Goal: Task Accomplishment & Management: Complete application form

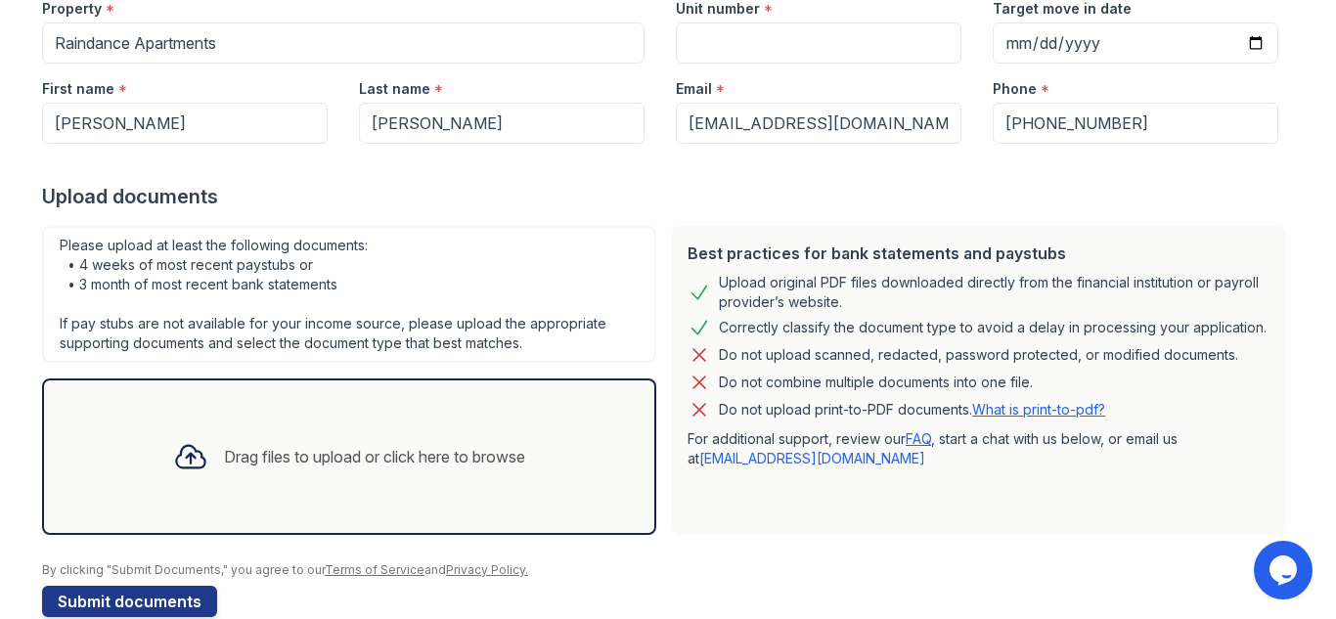
scroll to position [253, 0]
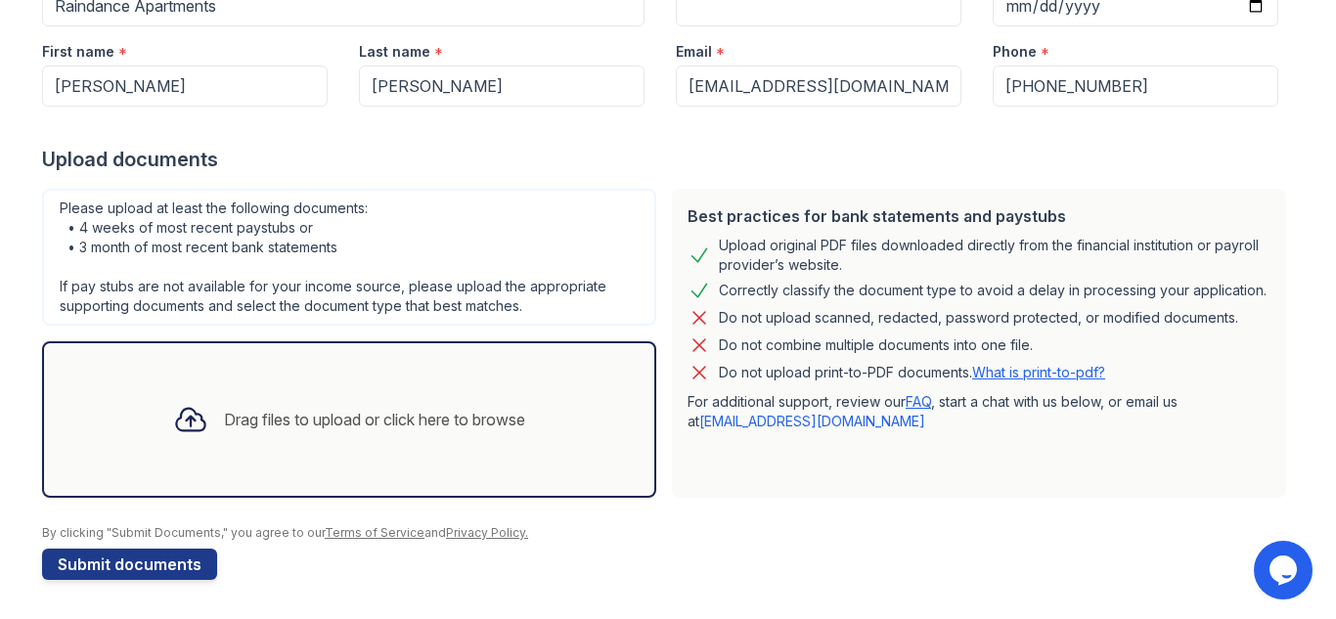
click at [1067, 214] on div "Best practices for bank statements and paystubs" at bounding box center [978, 215] width 583 height 23
click at [1186, 176] on form "Application information Property * Raindance Apartments Unit number * Target mo…" at bounding box center [668, 245] width 1252 height 669
click at [1175, 147] on div "Upload documents" at bounding box center [668, 159] width 1252 height 27
click at [1157, 181] on div "Best practices for bank statements and paystubs Upload original PDF files downl…" at bounding box center [979, 343] width 630 height 325
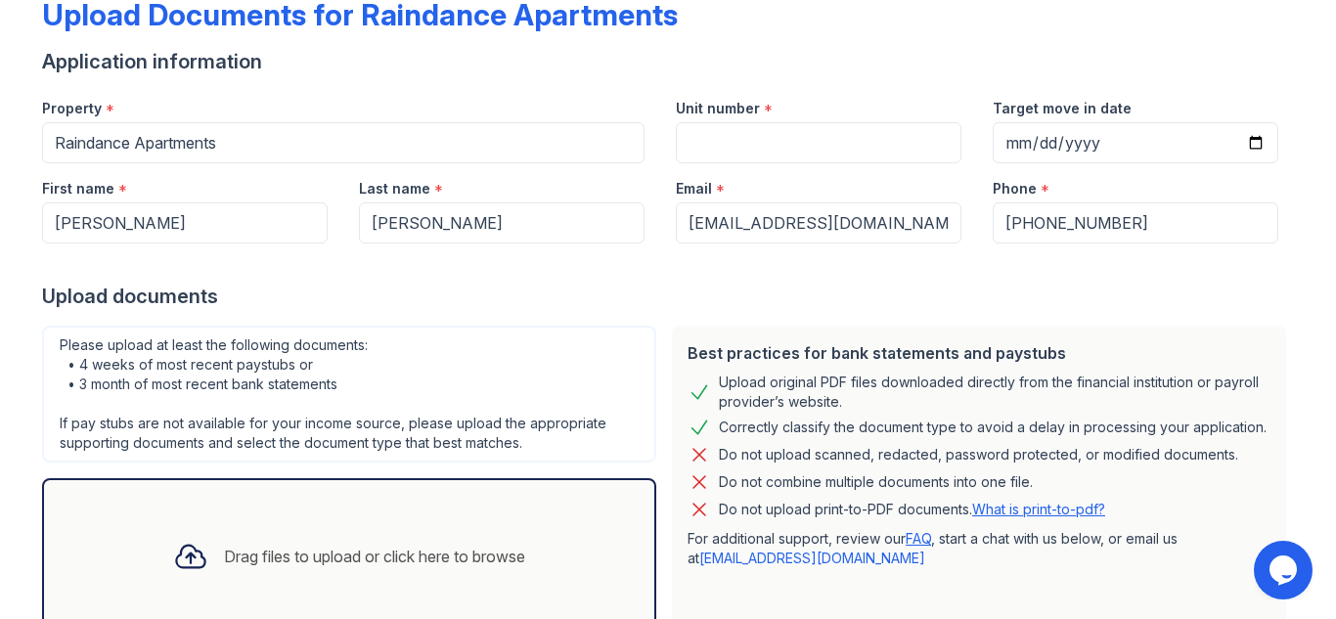
scroll to position [0, 0]
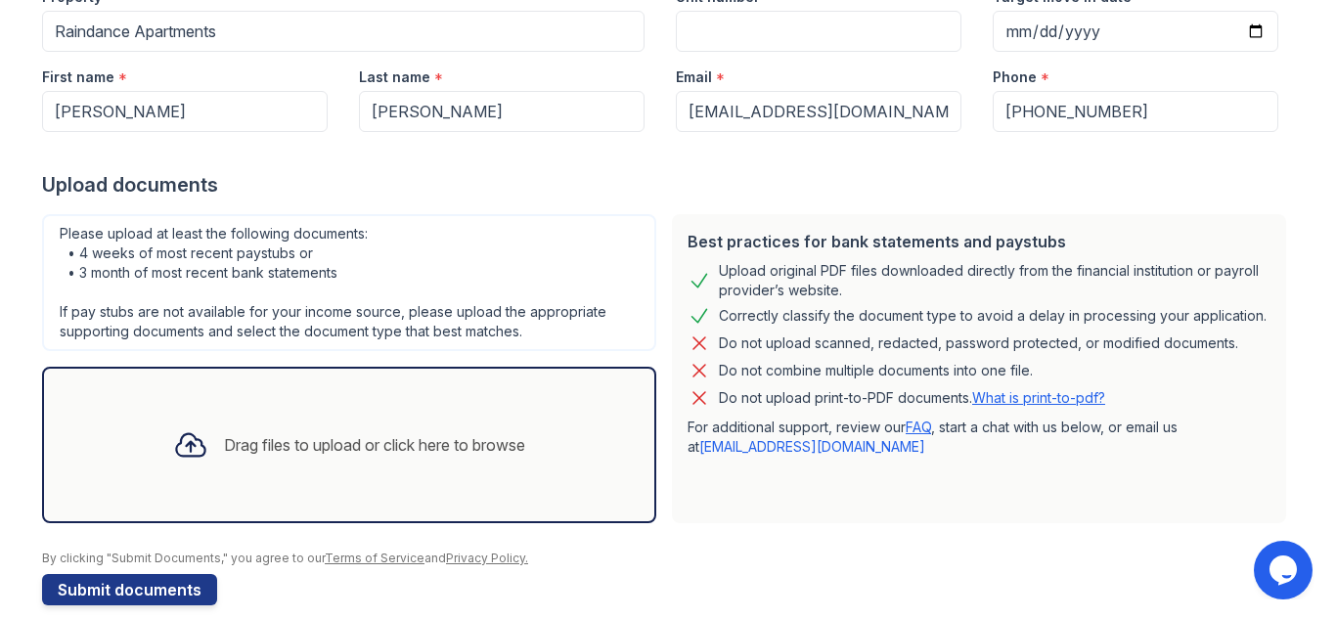
scroll to position [253, 0]
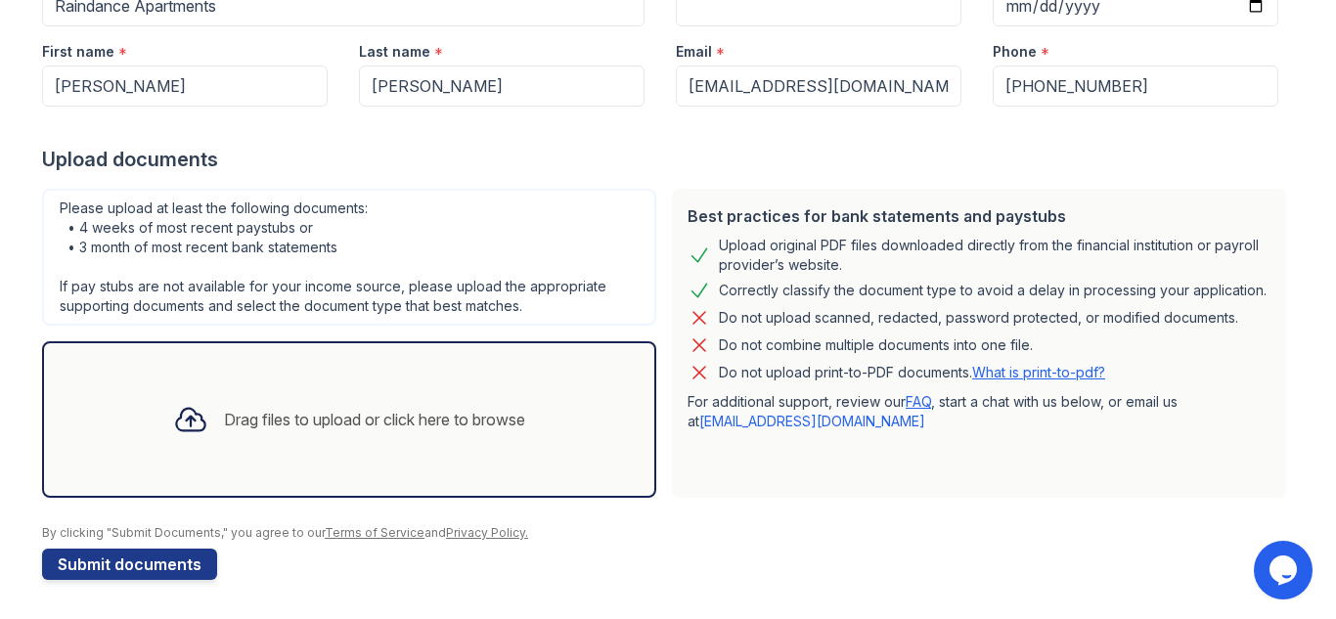
click at [438, 399] on div "Drag files to upload or click here to browse" at bounding box center [348, 419] width 383 height 66
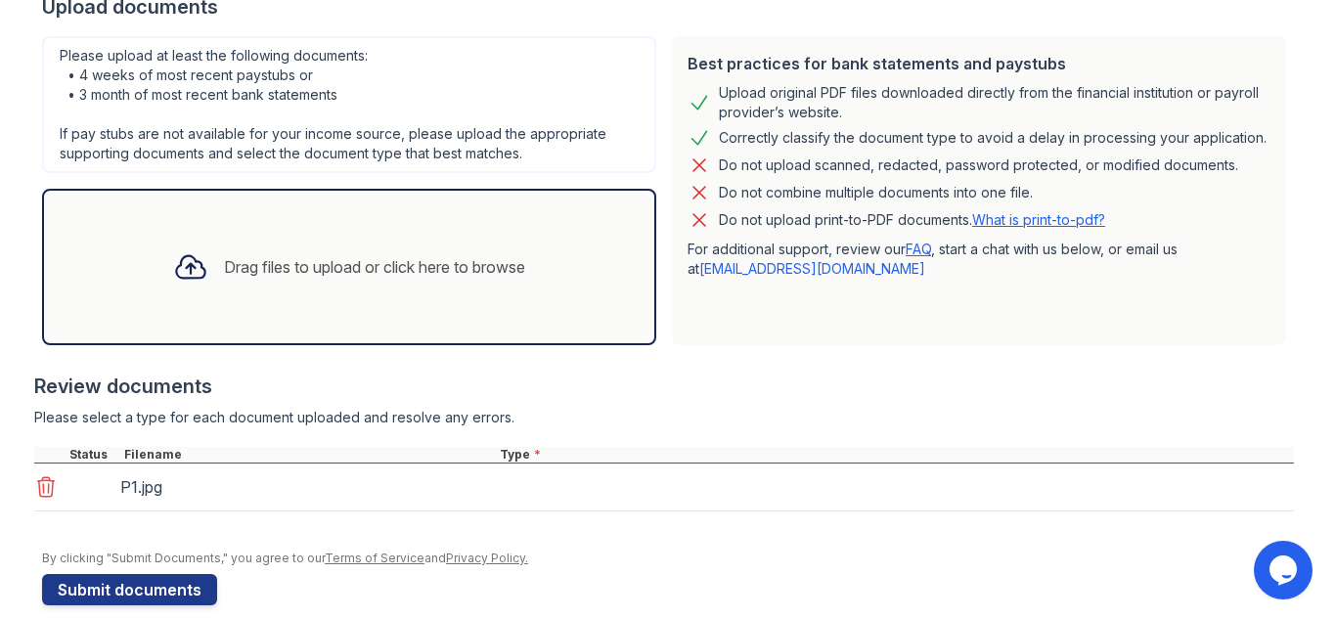
scroll to position [431, 0]
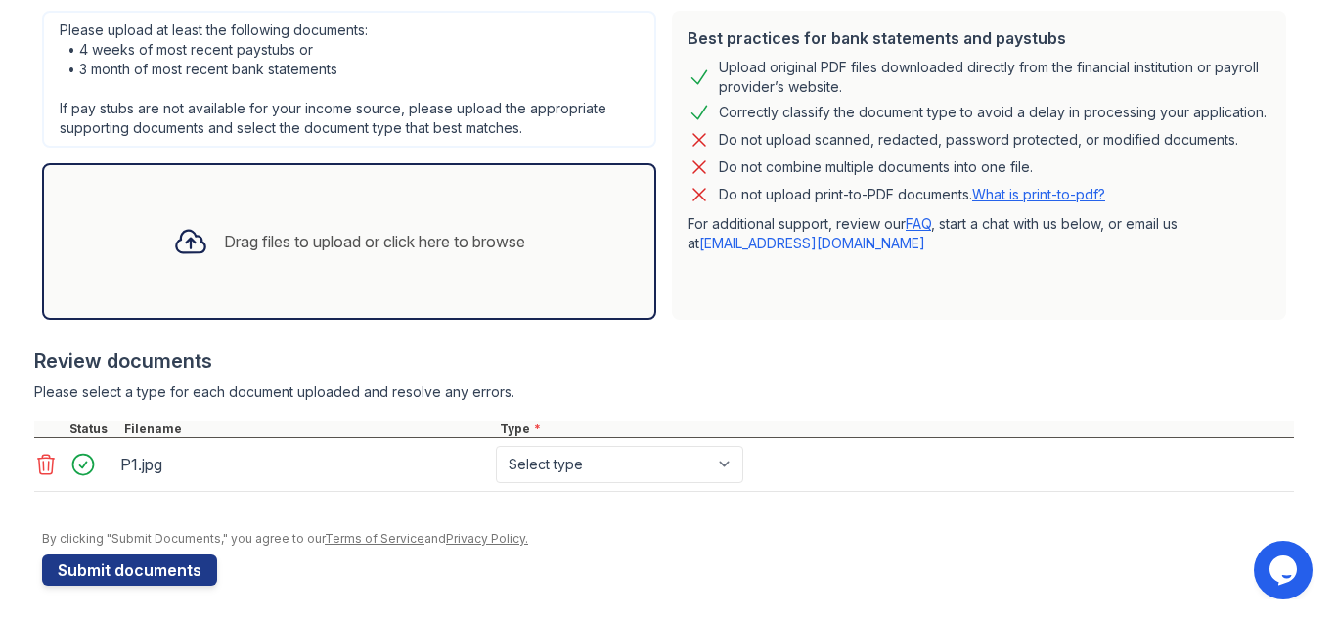
click at [340, 281] on div "Drag files to upload or click here to browse" at bounding box center [349, 241] width 614 height 156
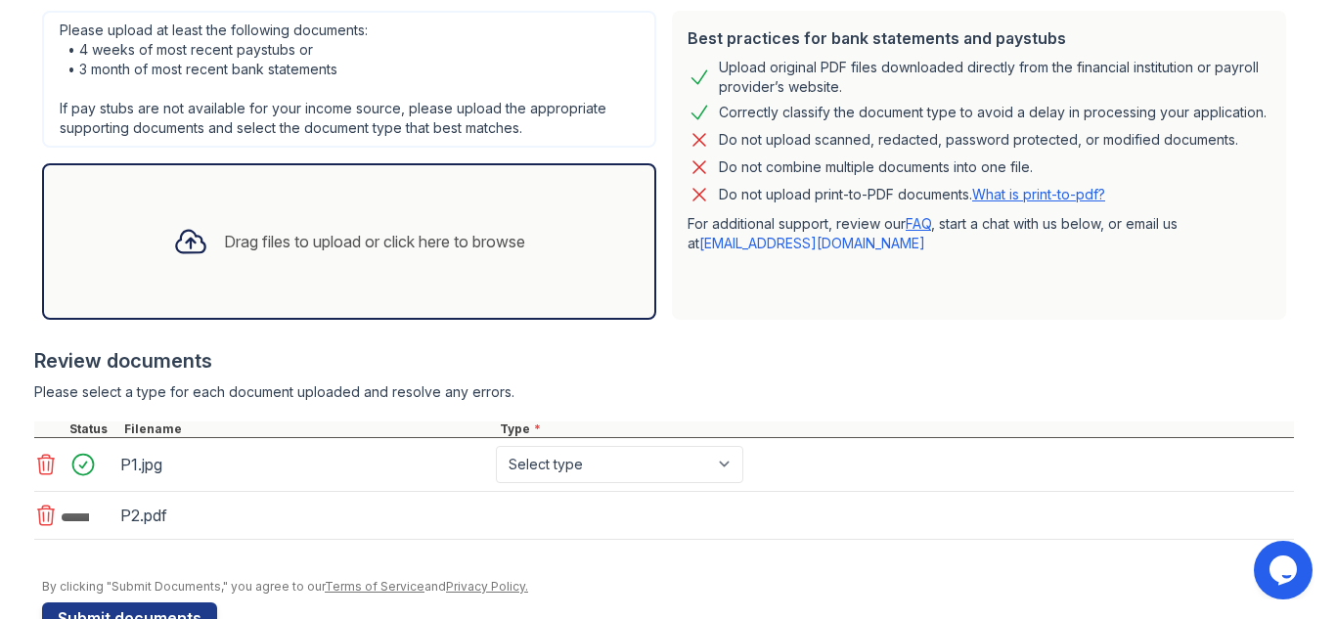
click at [371, 245] on div "Drag files to upload or click here to browse" at bounding box center [374, 241] width 301 height 23
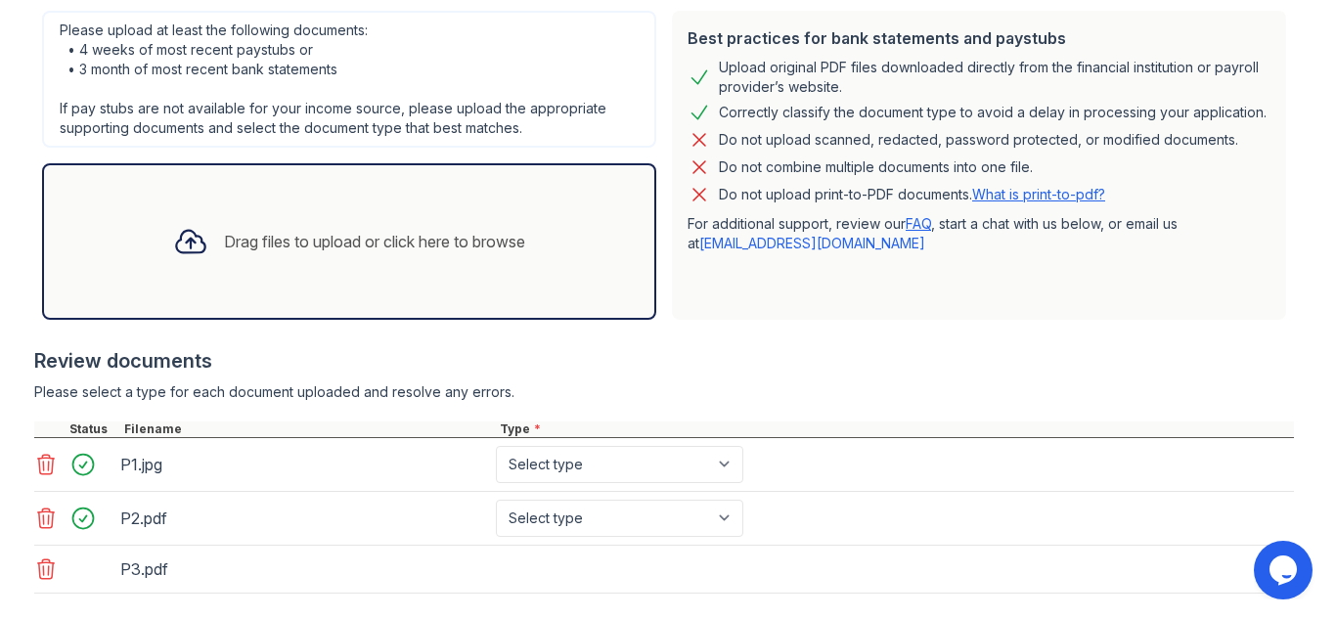
scroll to position [529, 0]
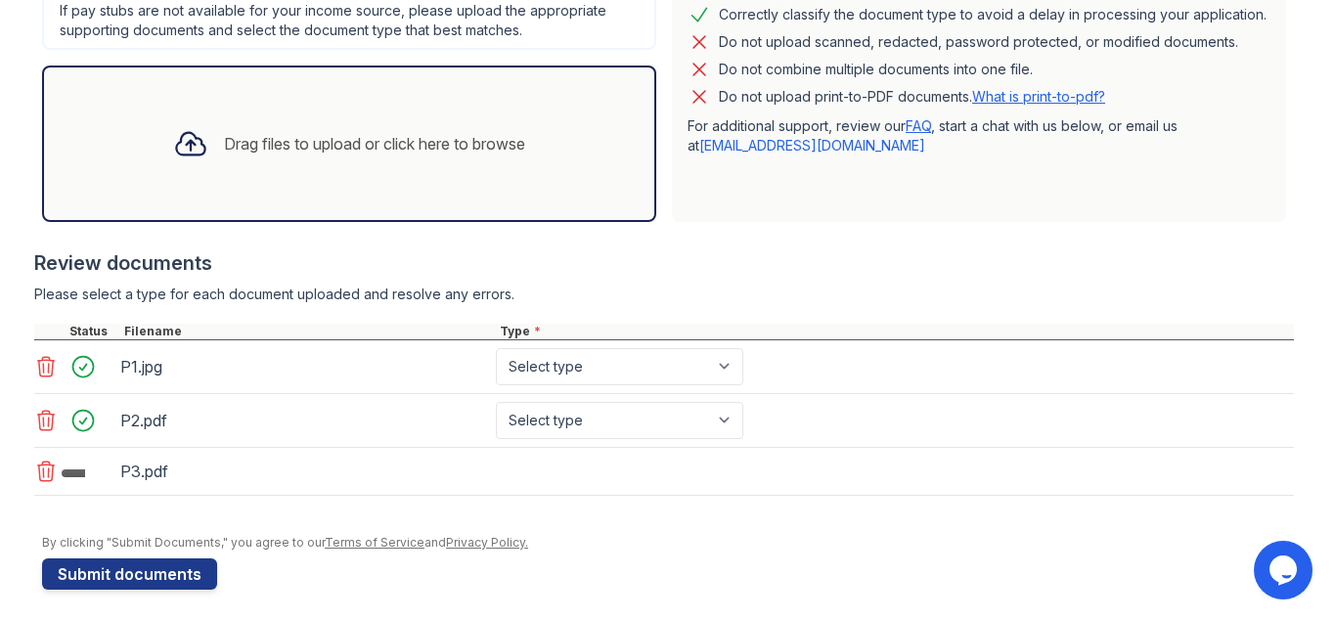
click at [420, 132] on div "Drag files to upload or click here to browse" at bounding box center [374, 143] width 301 height 23
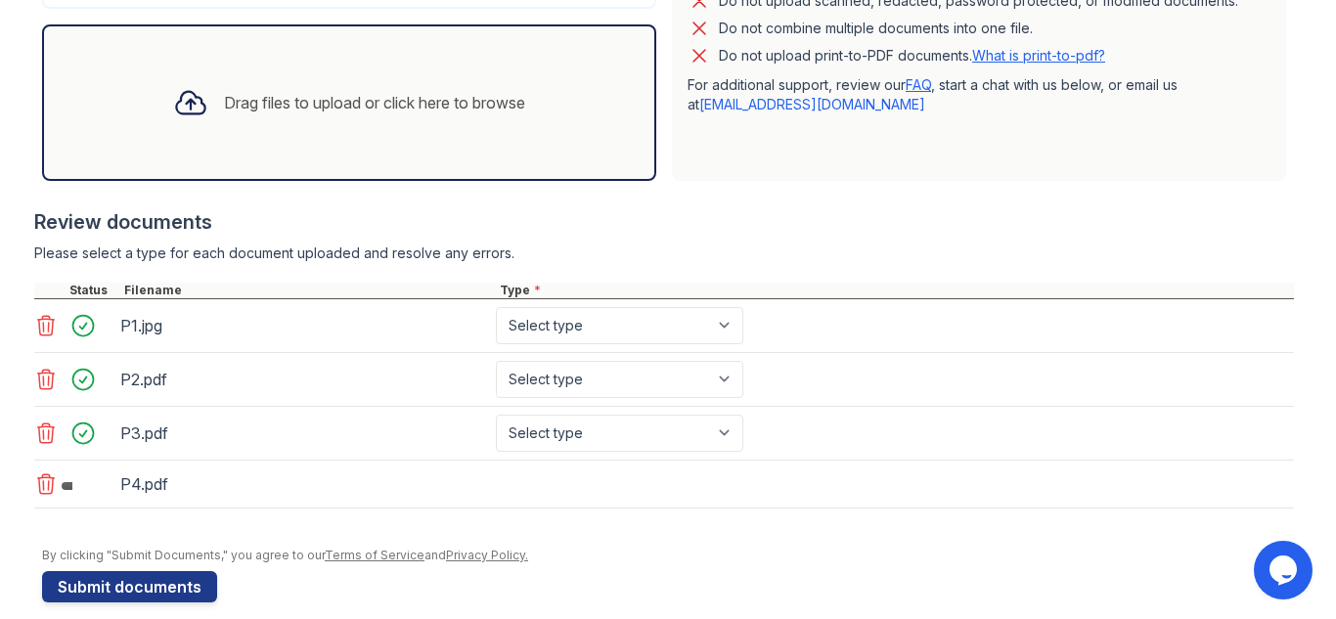
scroll to position [593, 0]
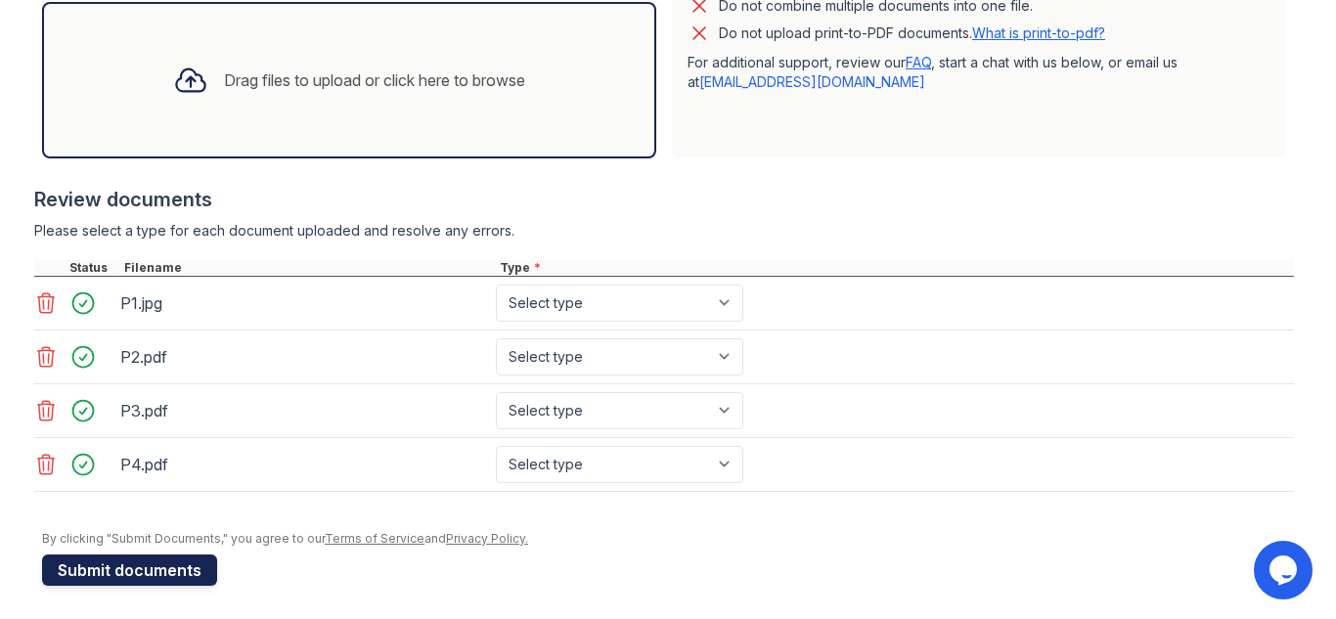
click at [95, 573] on button "Submit documents" at bounding box center [129, 569] width 175 height 31
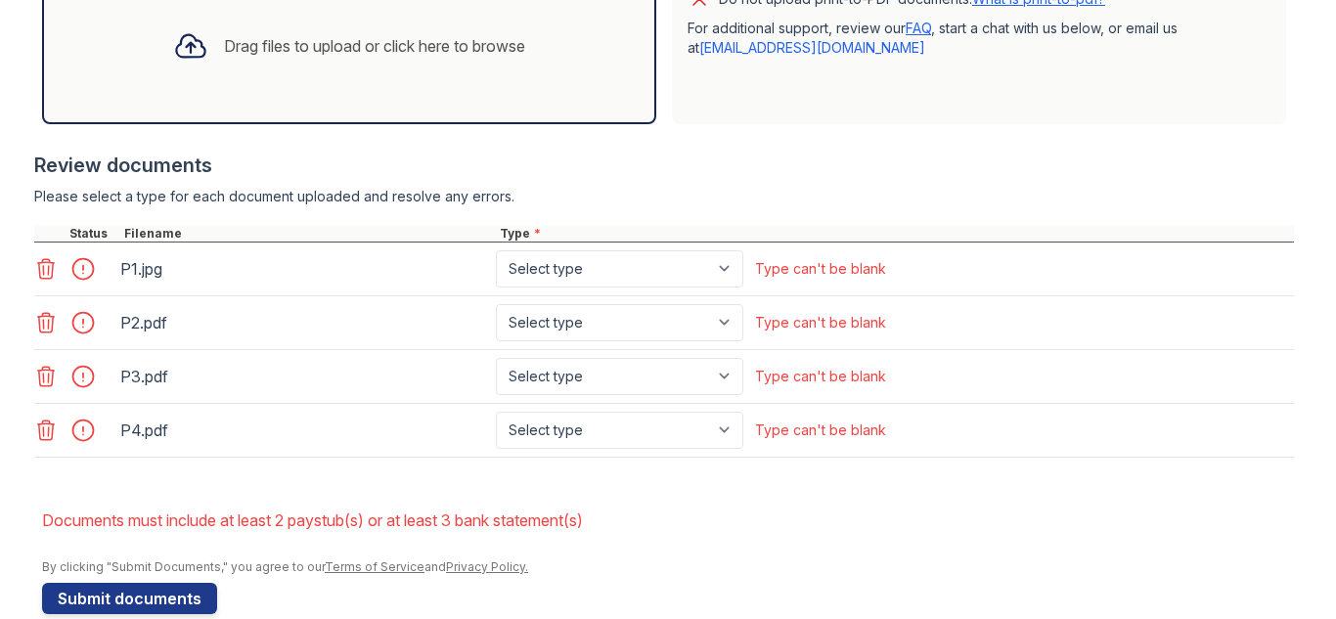
scroll to position [743, 0]
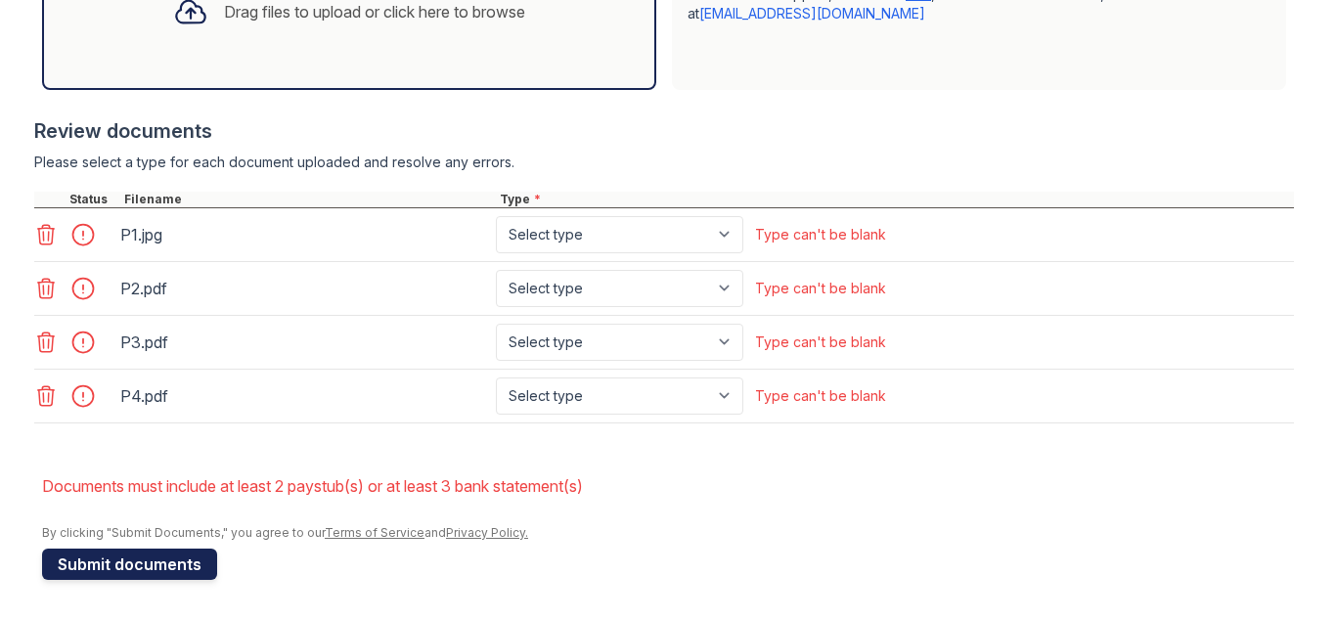
click at [136, 564] on button "Submit documents" at bounding box center [129, 564] width 175 height 31
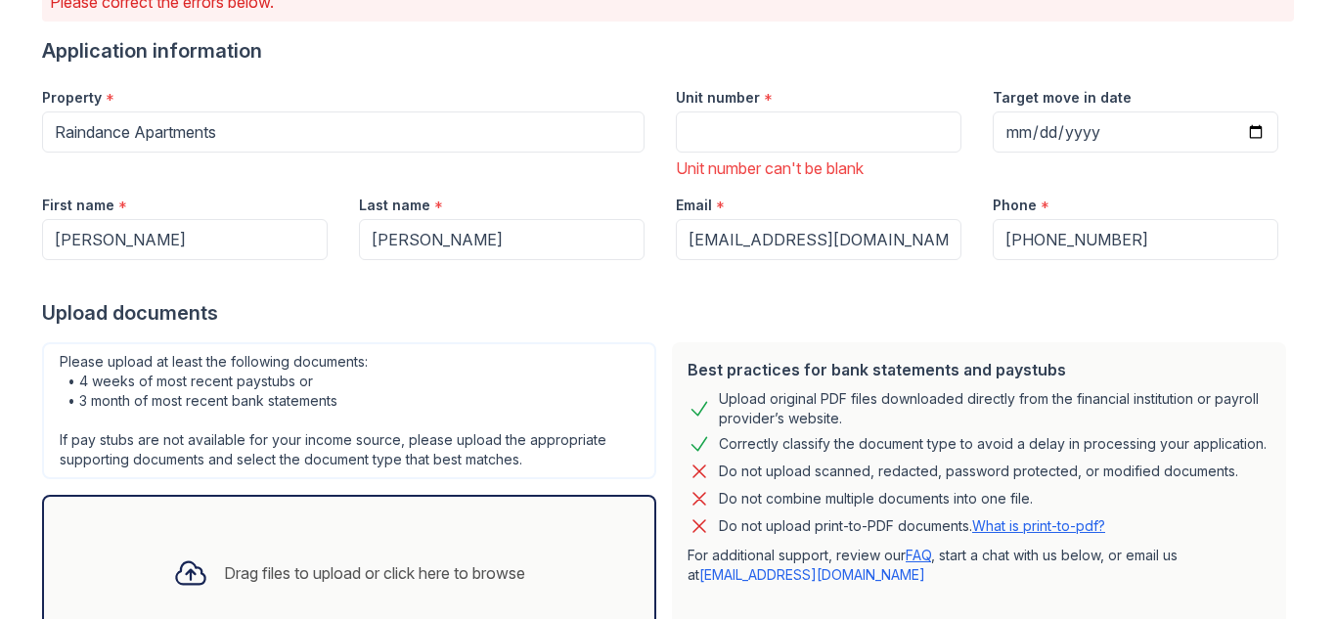
scroll to position [196, 0]
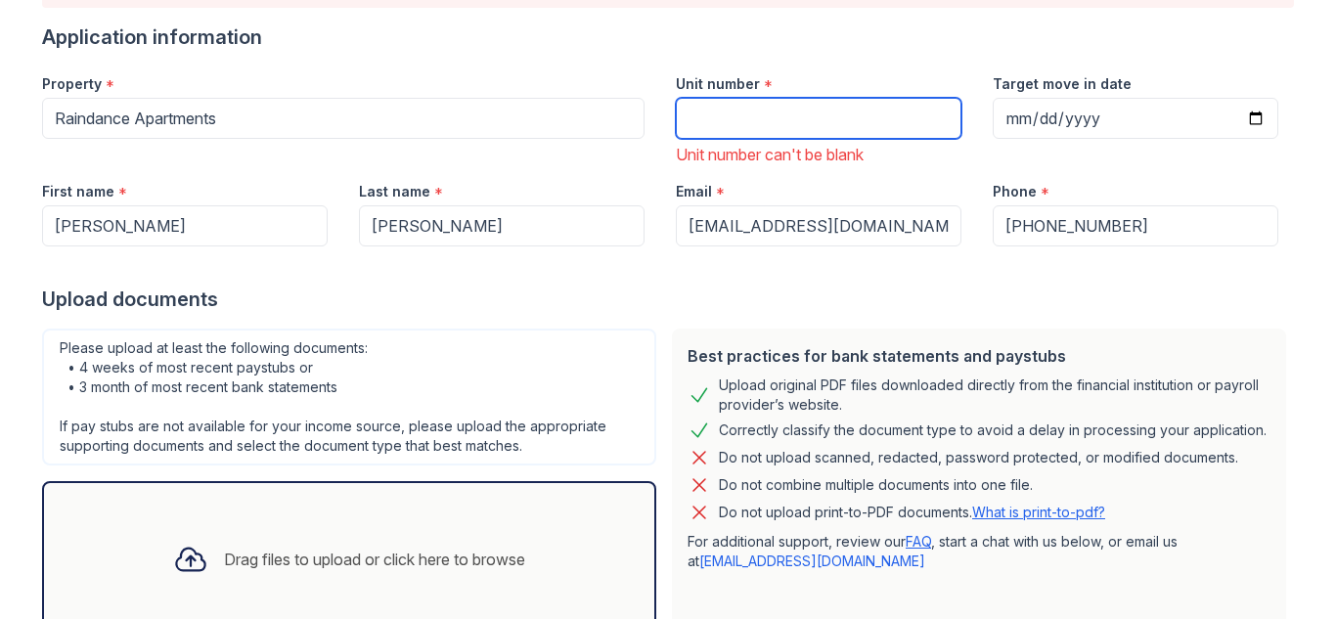
click at [710, 138] on input "Unit number" at bounding box center [819, 118] width 286 height 41
type input "3013"
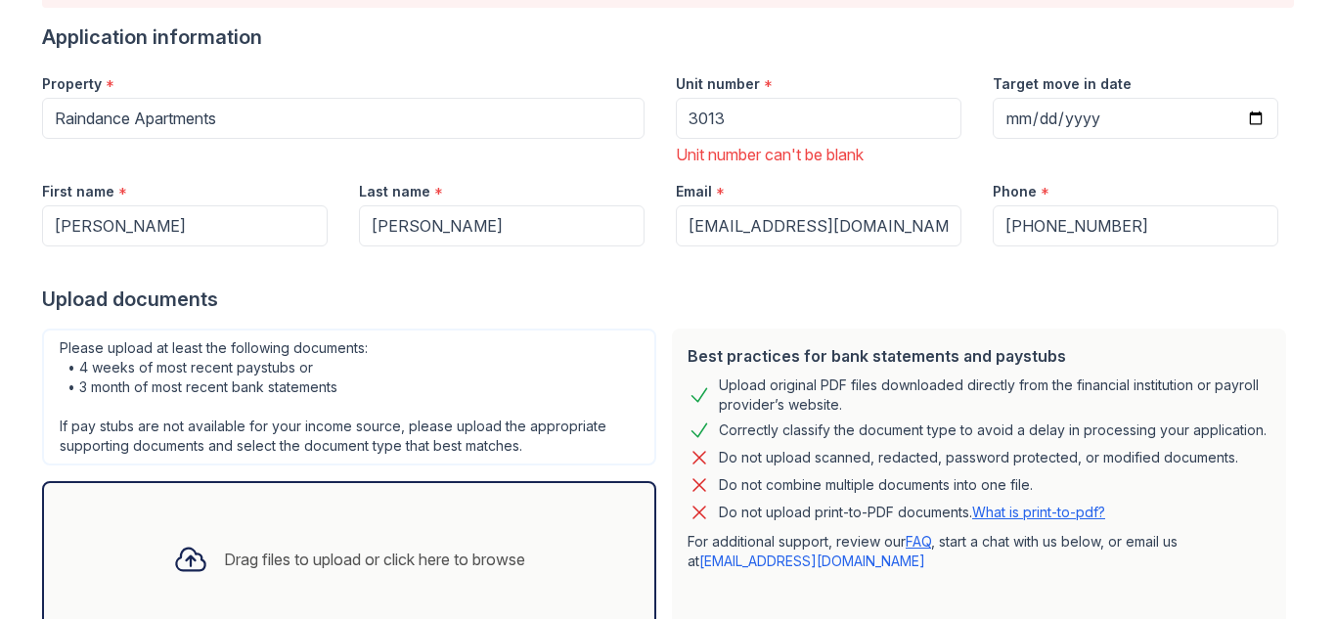
click at [771, 278] on div at bounding box center [668, 265] width 1252 height 39
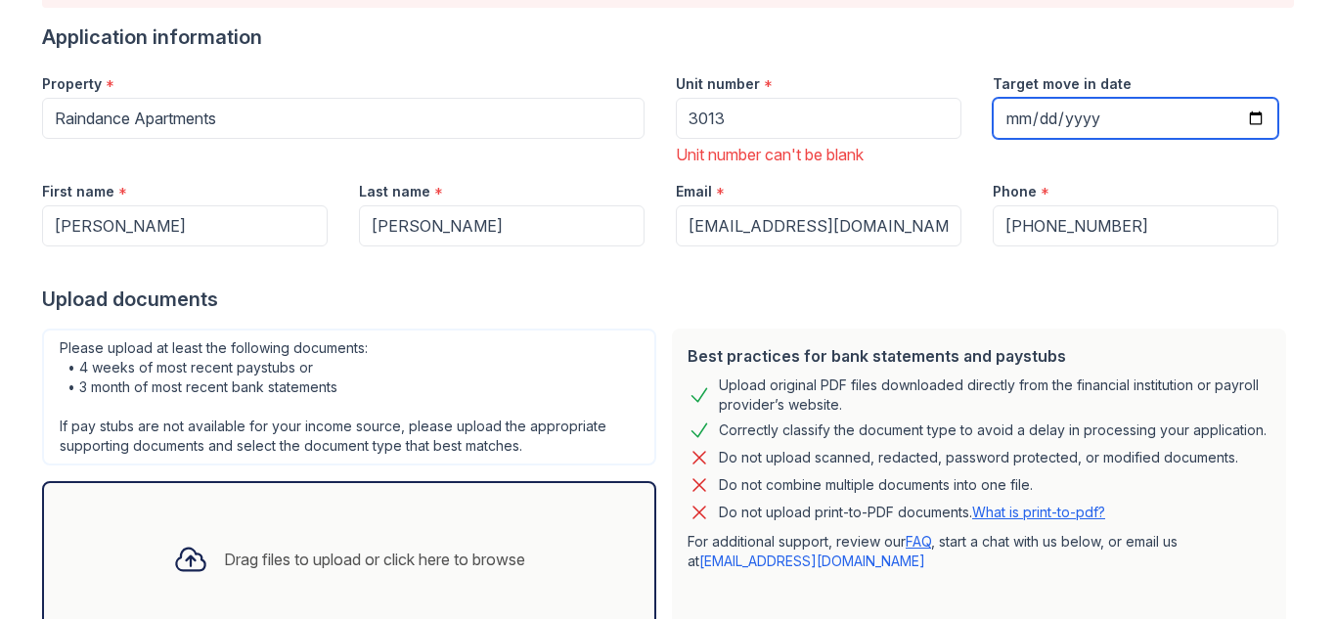
click at [1080, 119] on input "Target move in date" at bounding box center [1136, 118] width 286 height 41
click at [1254, 115] on input "Target move in date" at bounding box center [1136, 118] width 286 height 41
type input "[DATE]"
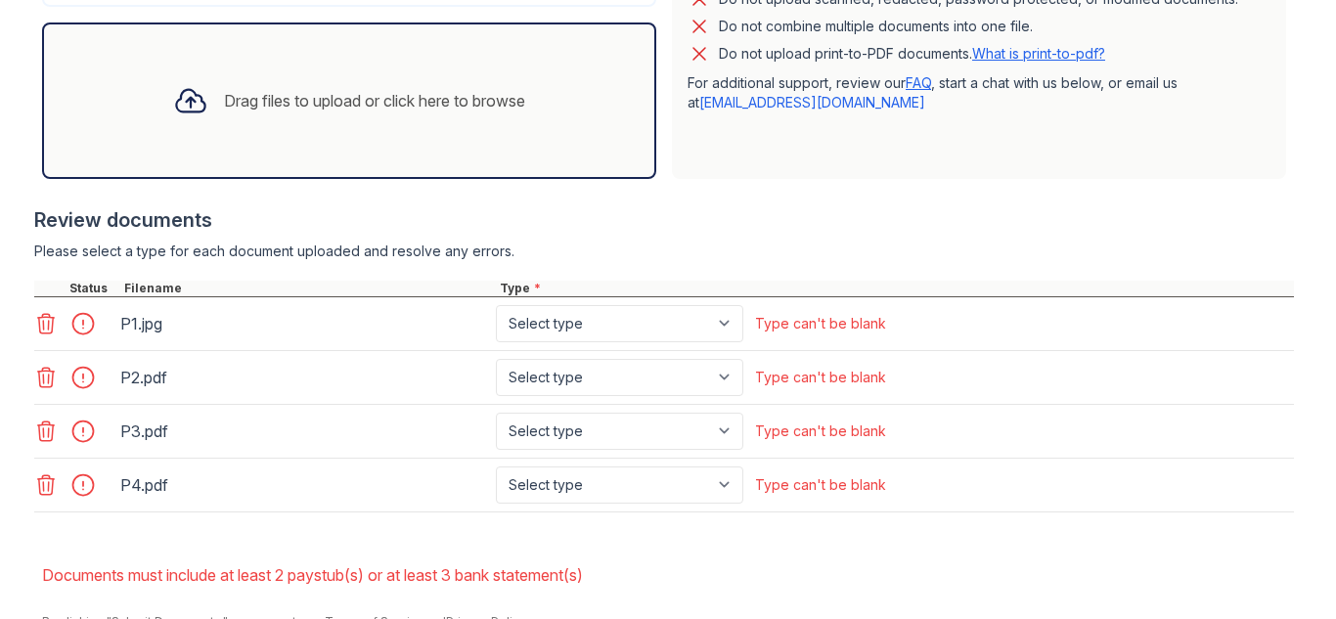
scroll to position [743, 0]
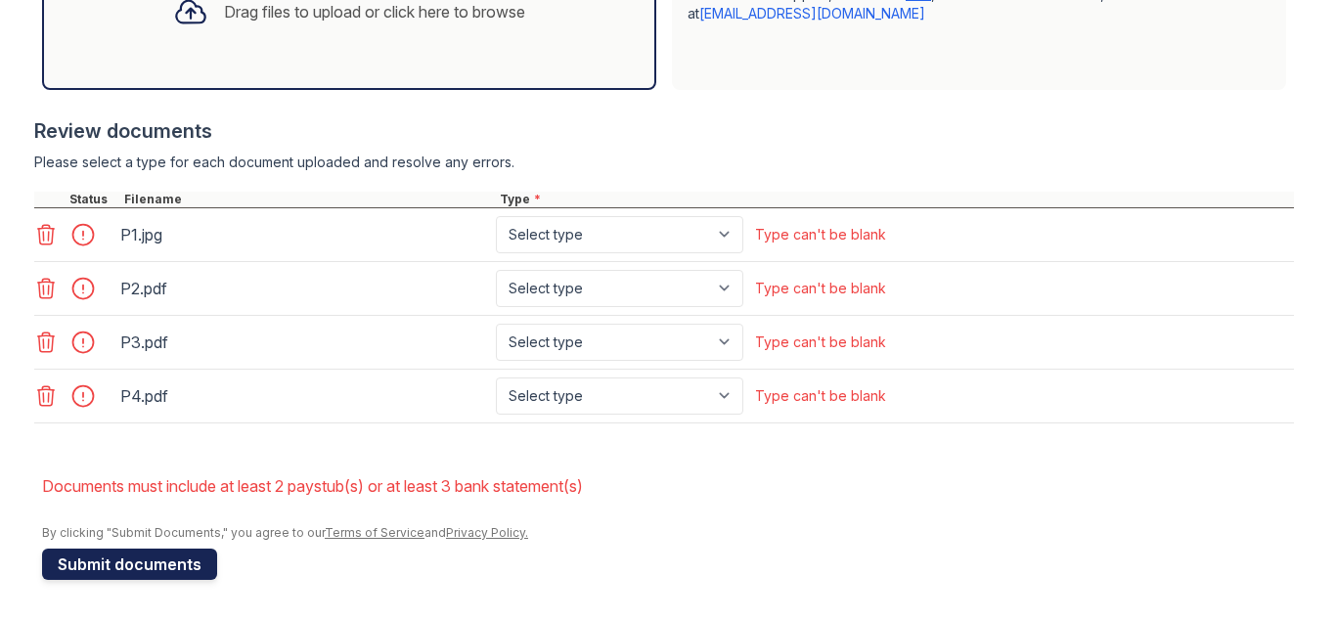
click at [90, 554] on button "Submit documents" at bounding box center [129, 564] width 175 height 31
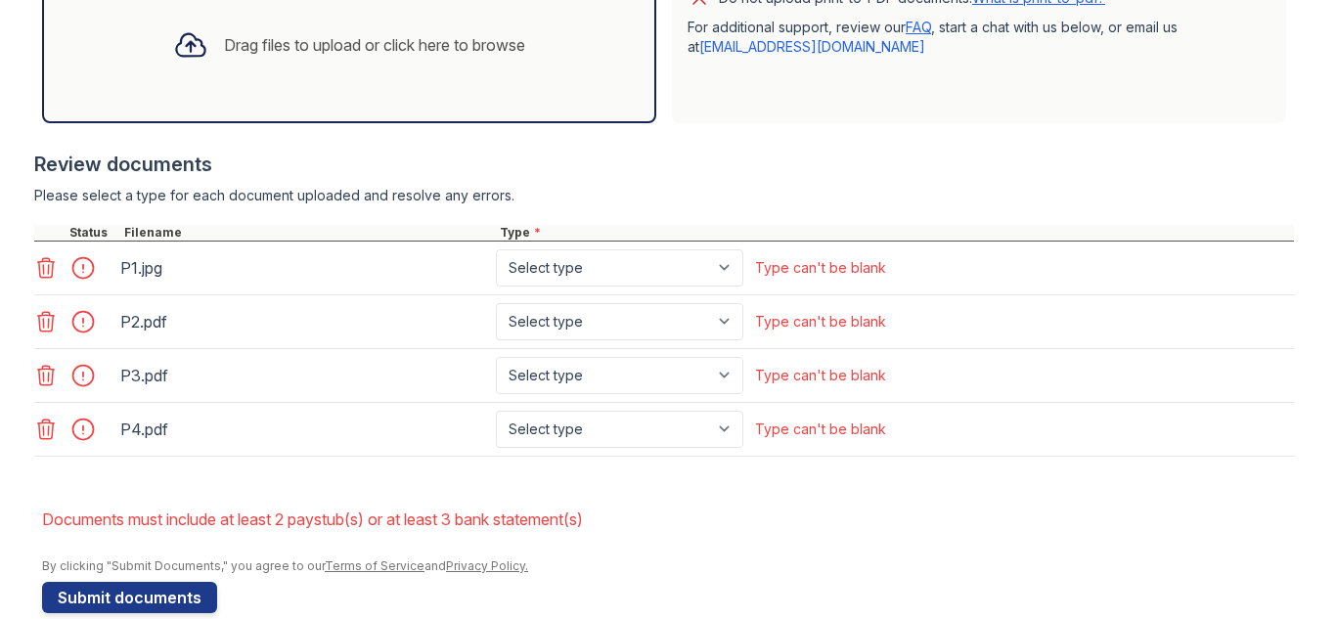
scroll to position [685, 0]
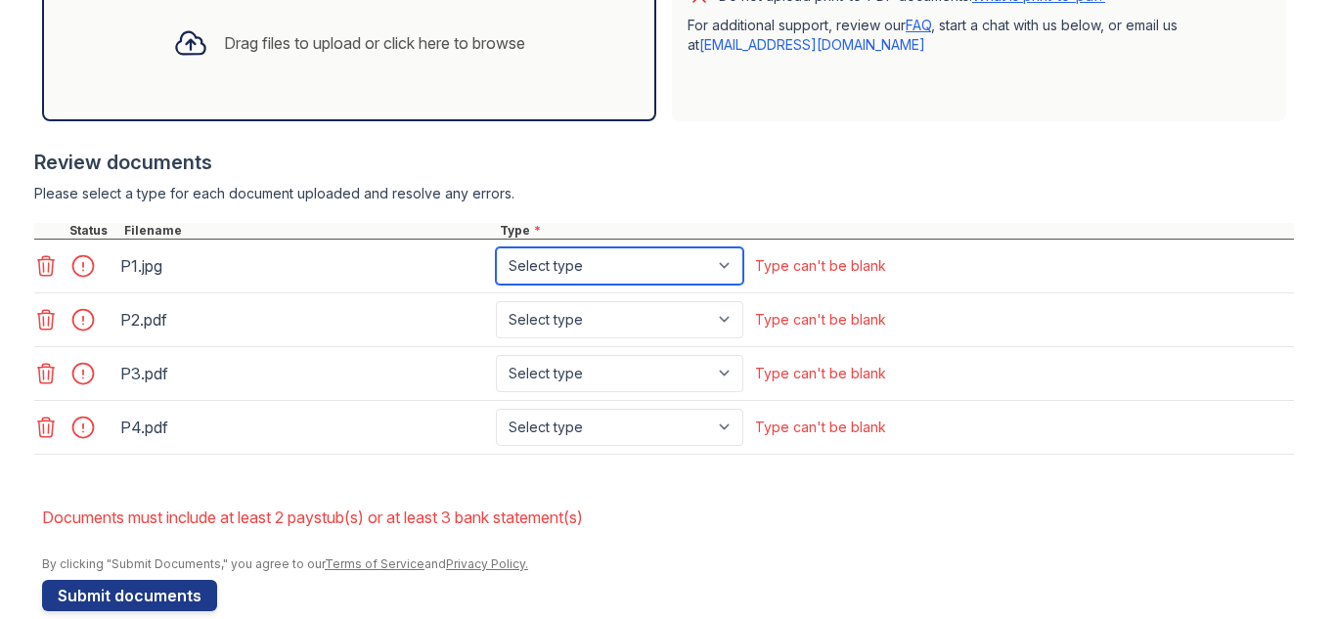
click at [635, 269] on select "Select type Paystub Bank Statement Offer Letter Tax Documents Benefit Award Let…" at bounding box center [619, 265] width 247 height 37
select select "paystub"
click at [496, 247] on select "Select type Paystub Bank Statement Offer Letter Tax Documents Benefit Award Let…" at bounding box center [619, 265] width 247 height 37
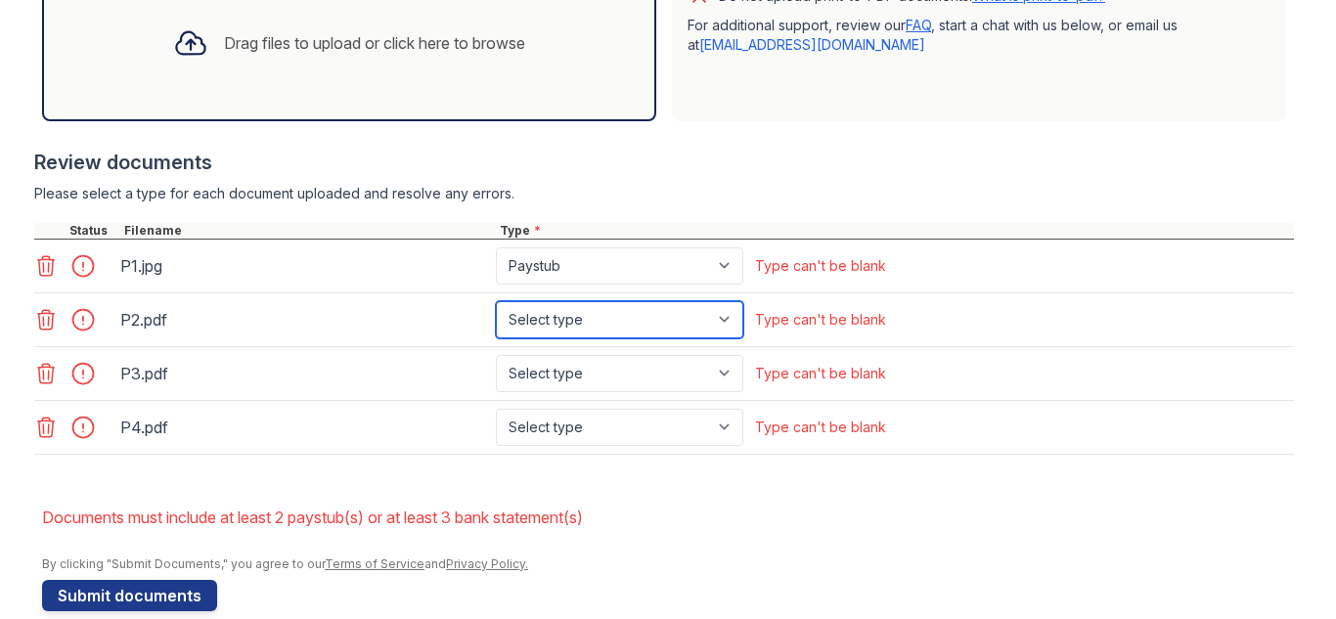
click at [603, 325] on select "Select type Paystub Bank Statement Offer Letter Tax Documents Benefit Award Let…" at bounding box center [619, 319] width 247 height 37
select select "paystub"
click at [496, 301] on select "Select type Paystub Bank Statement Offer Letter Tax Documents Benefit Award Let…" at bounding box center [619, 319] width 247 height 37
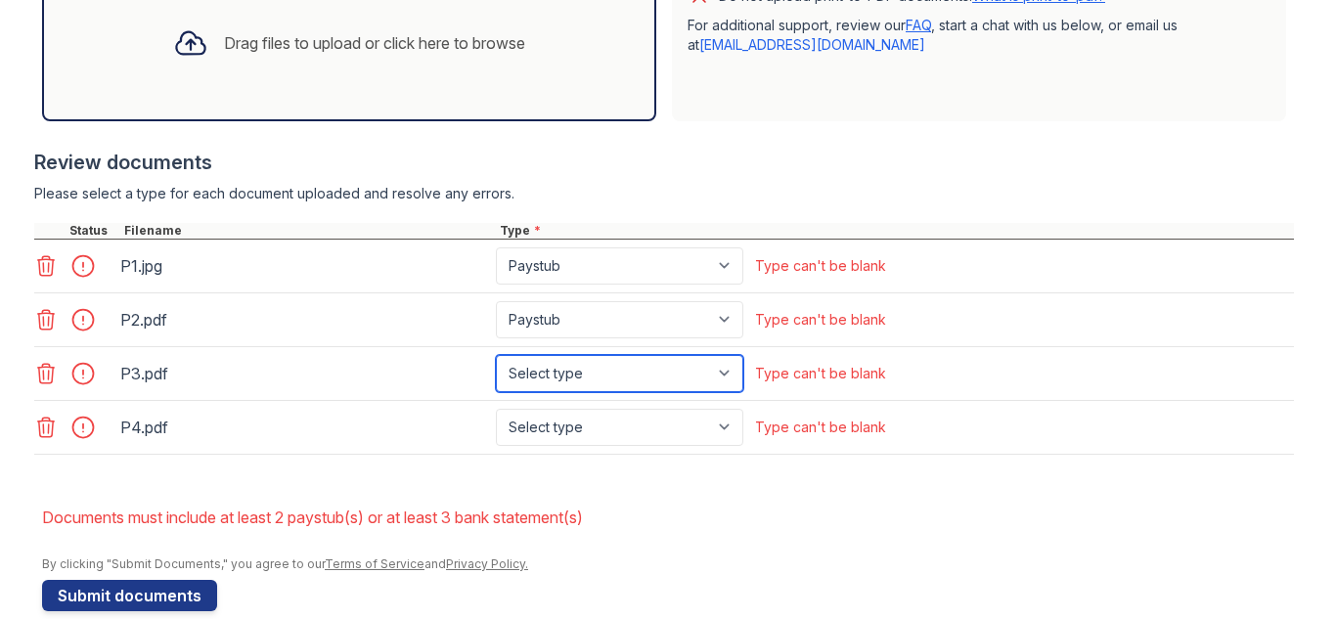
click at [574, 366] on select "Select type Paystub Bank Statement Offer Letter Tax Documents Benefit Award Let…" at bounding box center [619, 373] width 247 height 37
select select "paystub"
click at [496, 355] on select "Select type Paystub Bank Statement Offer Letter Tax Documents Benefit Award Let…" at bounding box center [619, 373] width 247 height 37
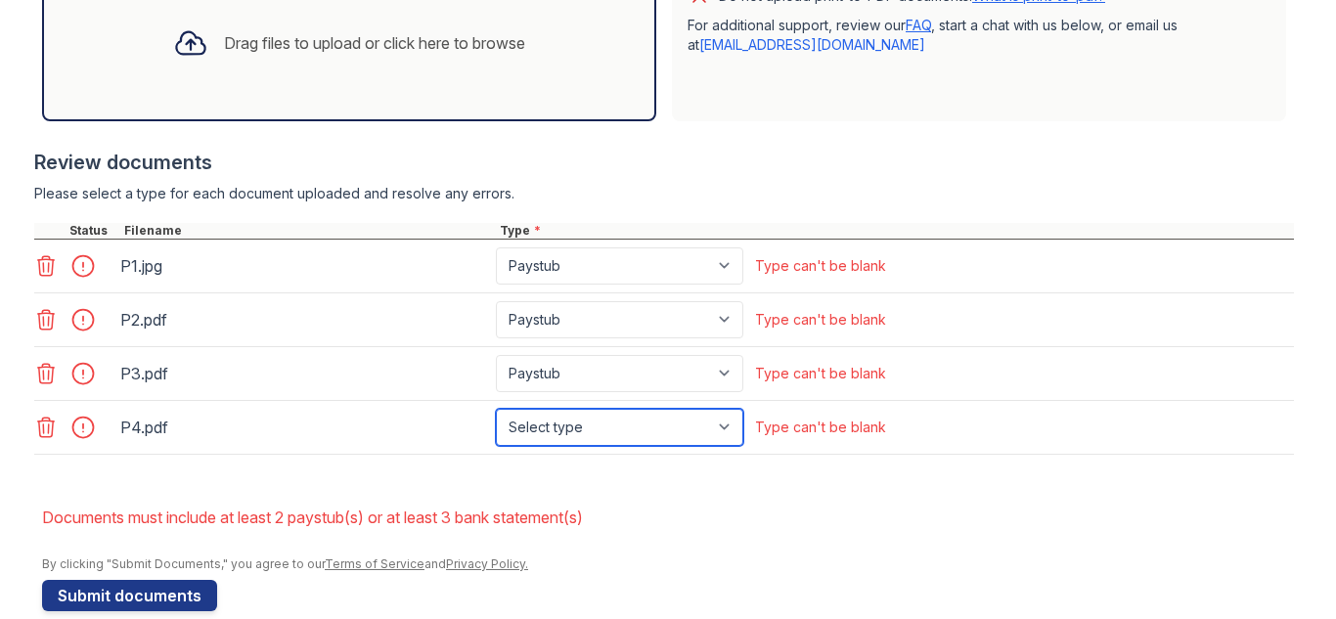
click at [548, 431] on select "Select type Paystub Bank Statement Offer Letter Tax Documents Benefit Award Let…" at bounding box center [619, 427] width 247 height 37
select select "paystub"
click at [496, 409] on select "Select type Paystub Bank Statement Offer Letter Tax Documents Benefit Award Let…" at bounding box center [619, 427] width 247 height 37
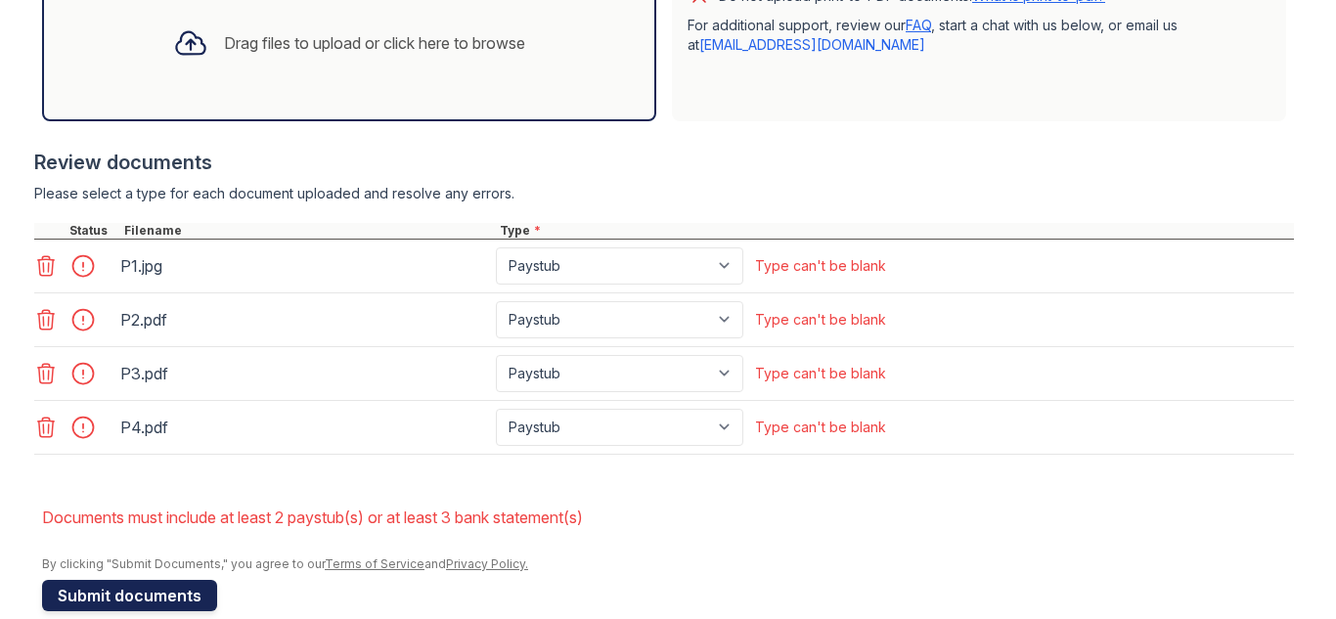
click at [130, 602] on button "Submit documents" at bounding box center [129, 595] width 175 height 31
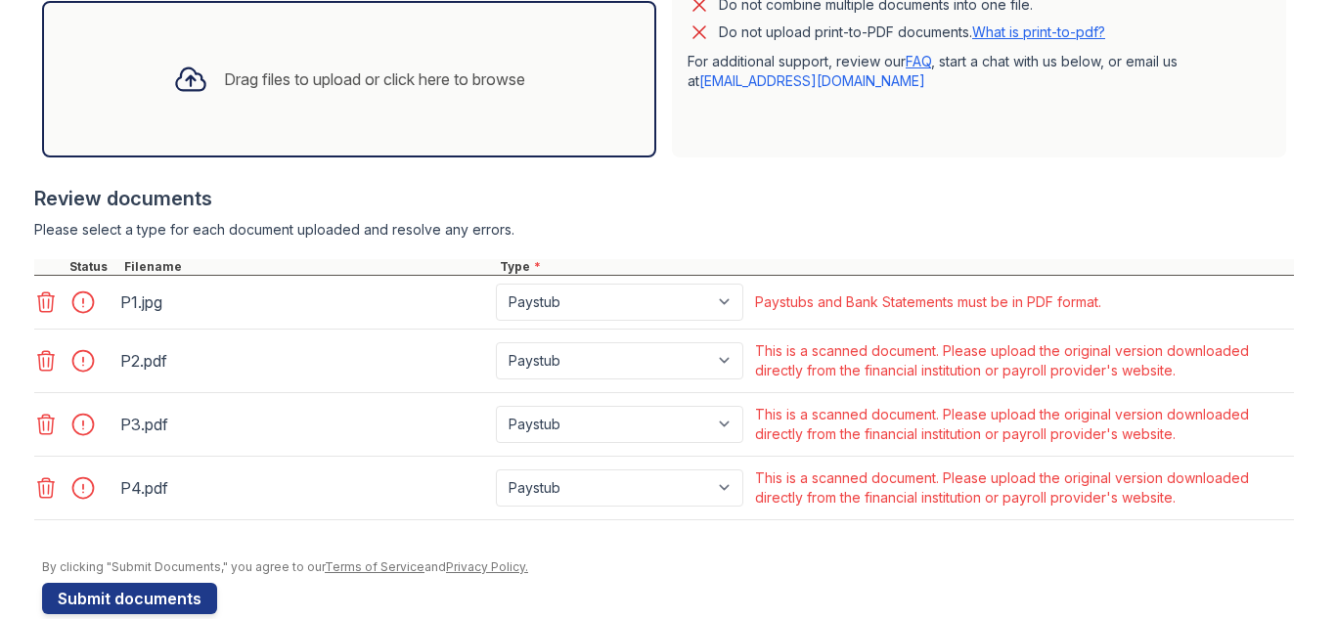
scroll to position [683, 0]
